Goal: Information Seeking & Learning: Learn about a topic

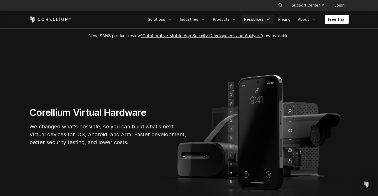
click at [261, 23] on link "Resources" at bounding box center [257, 19] width 33 height 9
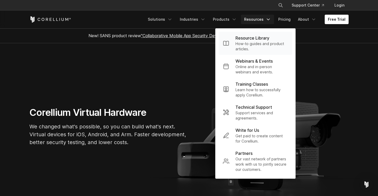
click at [250, 45] on p "How-to guides and product articles." at bounding box center [261, 46] width 52 height 10
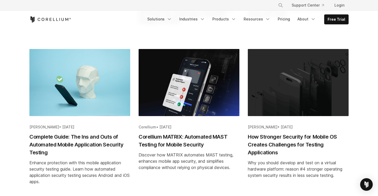
scroll to position [295, 0]
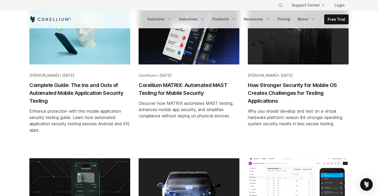
click at [181, 91] on h2 "Corellium MATRIX: Automated MAST Testing for Mobile Security" at bounding box center [188, 89] width 101 height 16
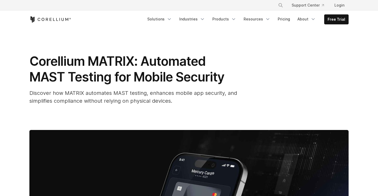
click at [124, 78] on span "Corellium MATRIX: Automated MAST Testing for Mobile Security" at bounding box center [126, 68] width 195 height 31
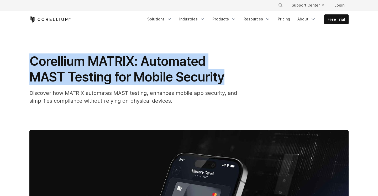
click at [124, 78] on span "Corellium MATRIX: Automated MAST Testing for Mobile Security" at bounding box center [126, 68] width 195 height 31
copy div "Corellium MATRIX: Automated MAST Testing for Mobile Security"
